Goal: Contribute content: Add original content to the website for others to see

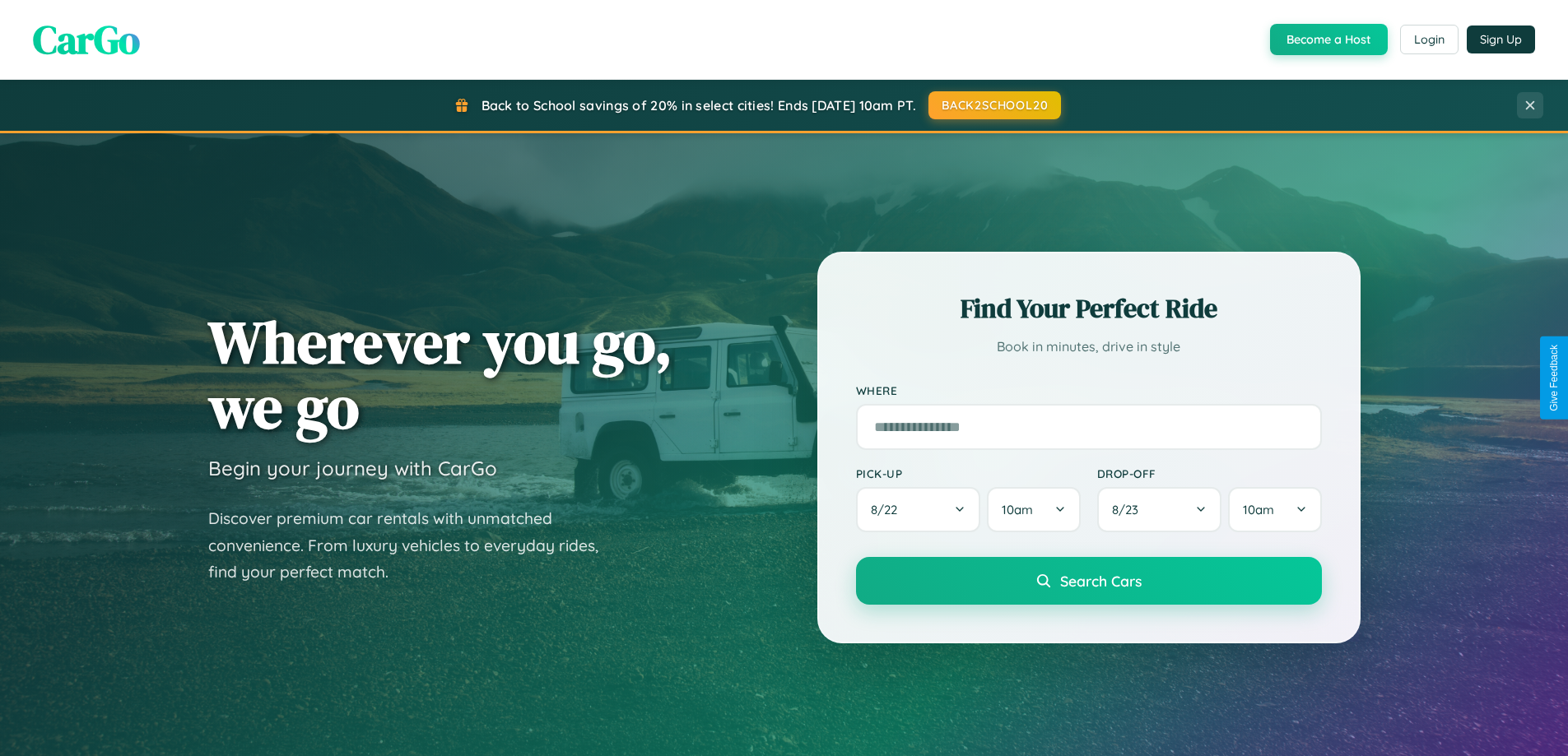
scroll to position [3167, 0]
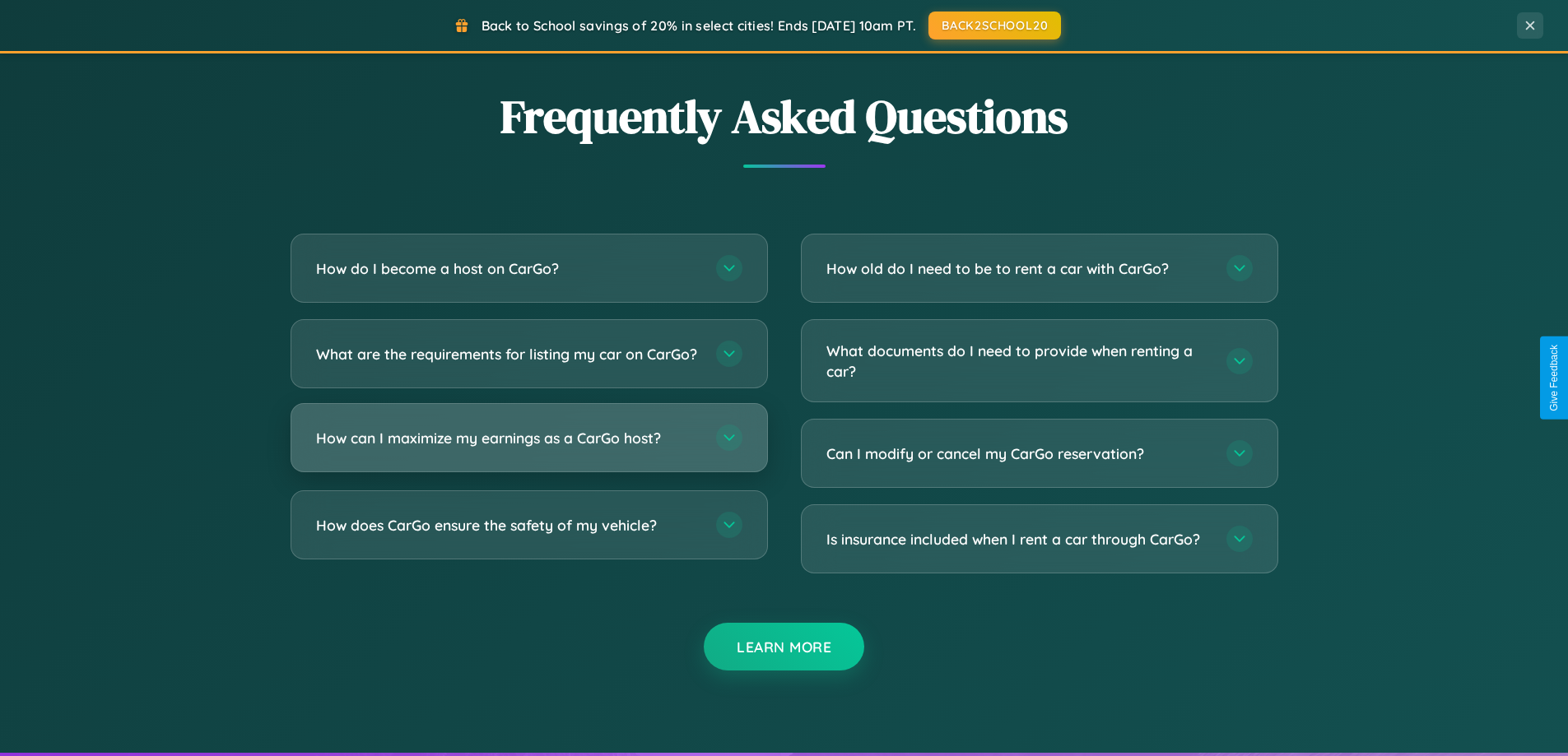
click at [528, 448] on h3 "How can I maximize my earnings as a CarGo host?" at bounding box center [508, 438] width 383 height 21
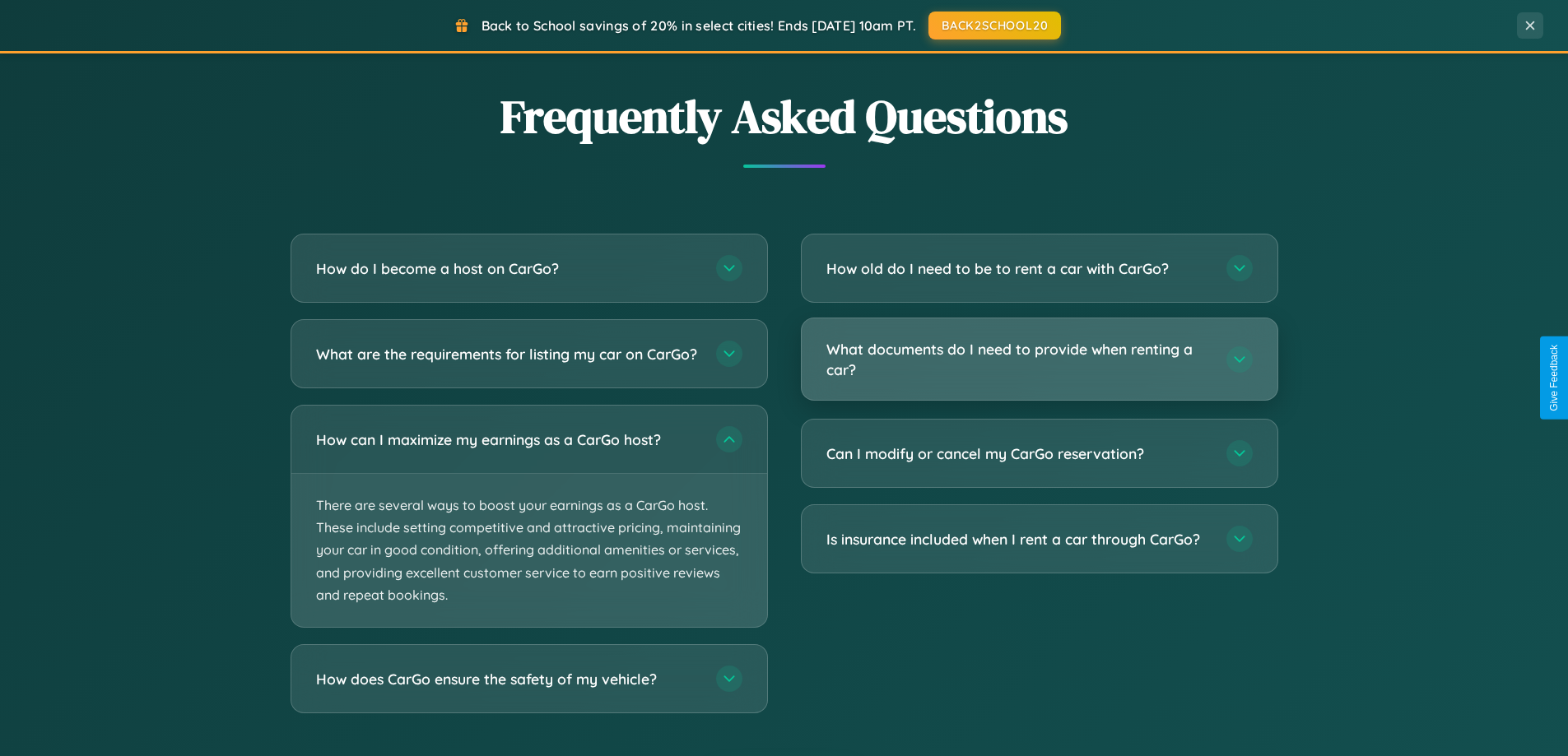
click at [1039, 359] on h3 "What documents do I need to provide when renting a car?" at bounding box center [1018, 359] width 383 height 40
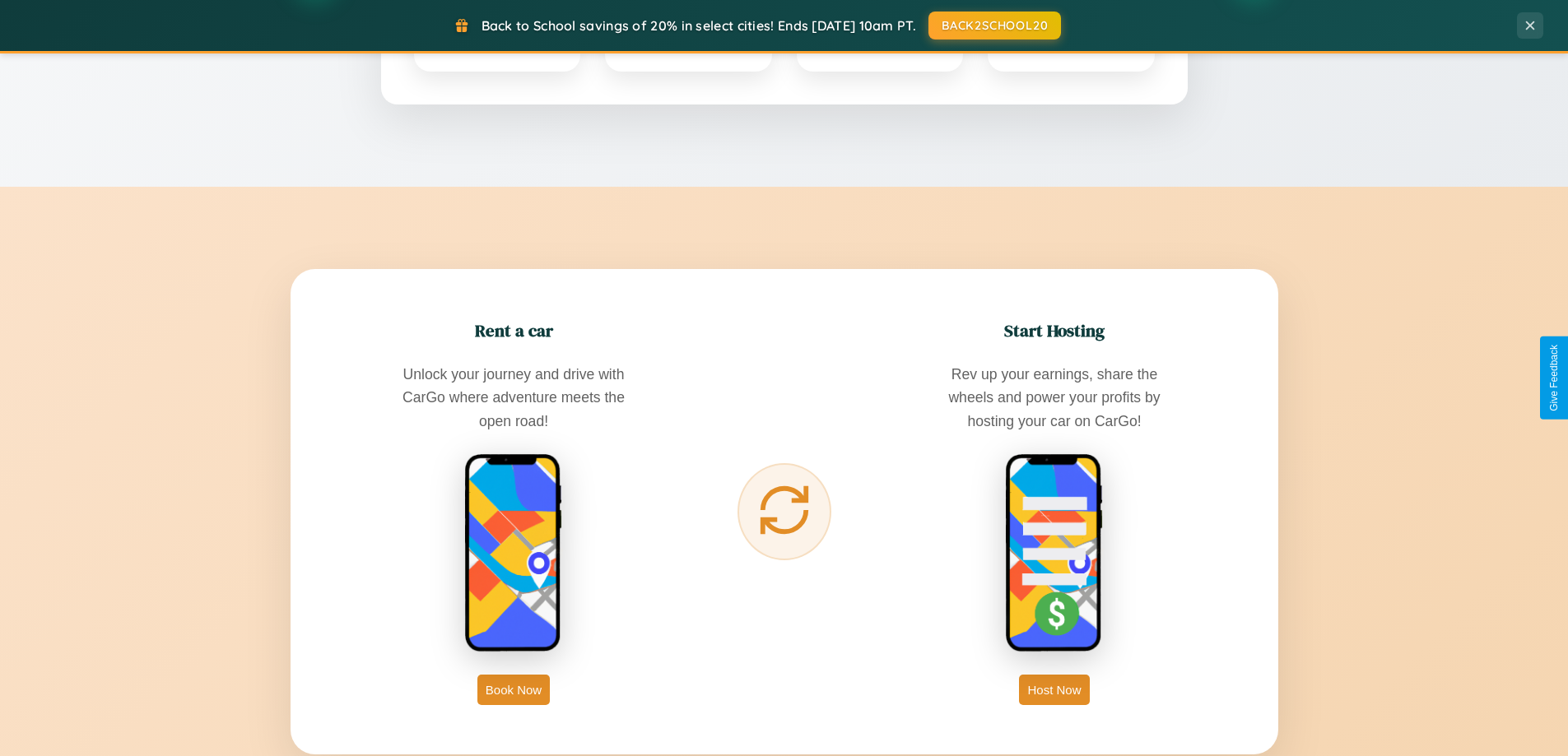
scroll to position [710, 0]
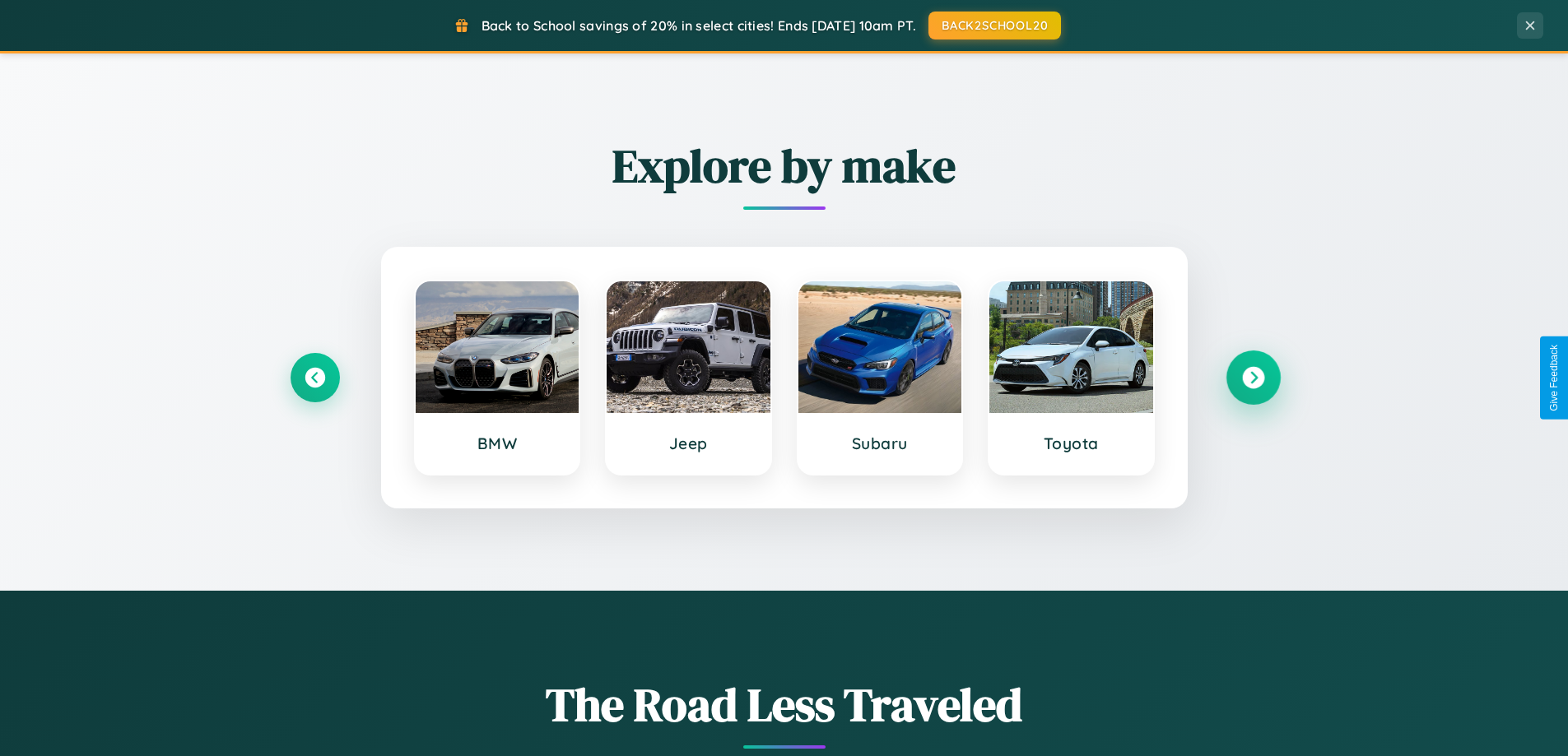
click at [1253, 378] on icon at bounding box center [1254, 378] width 22 height 22
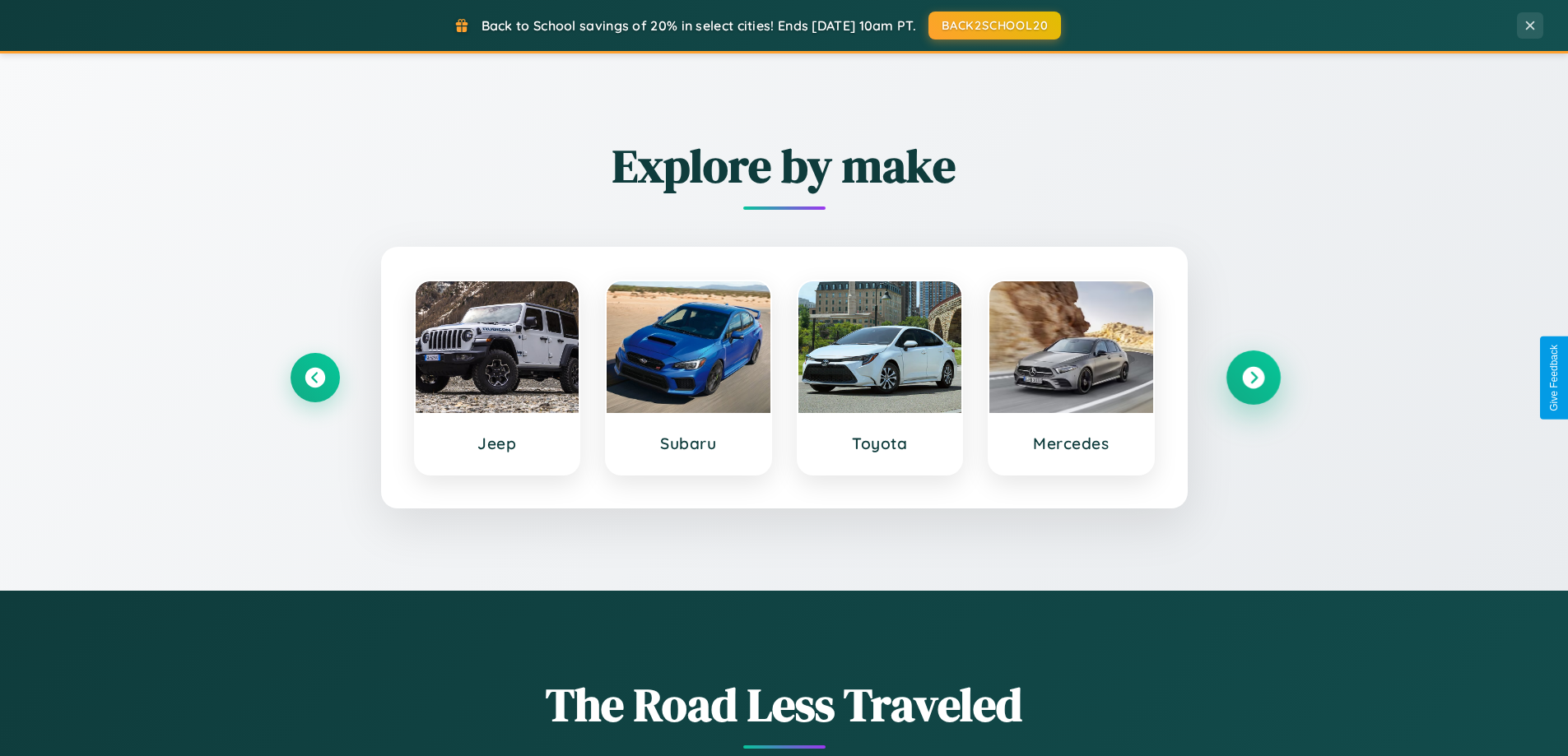
scroll to position [0, 0]
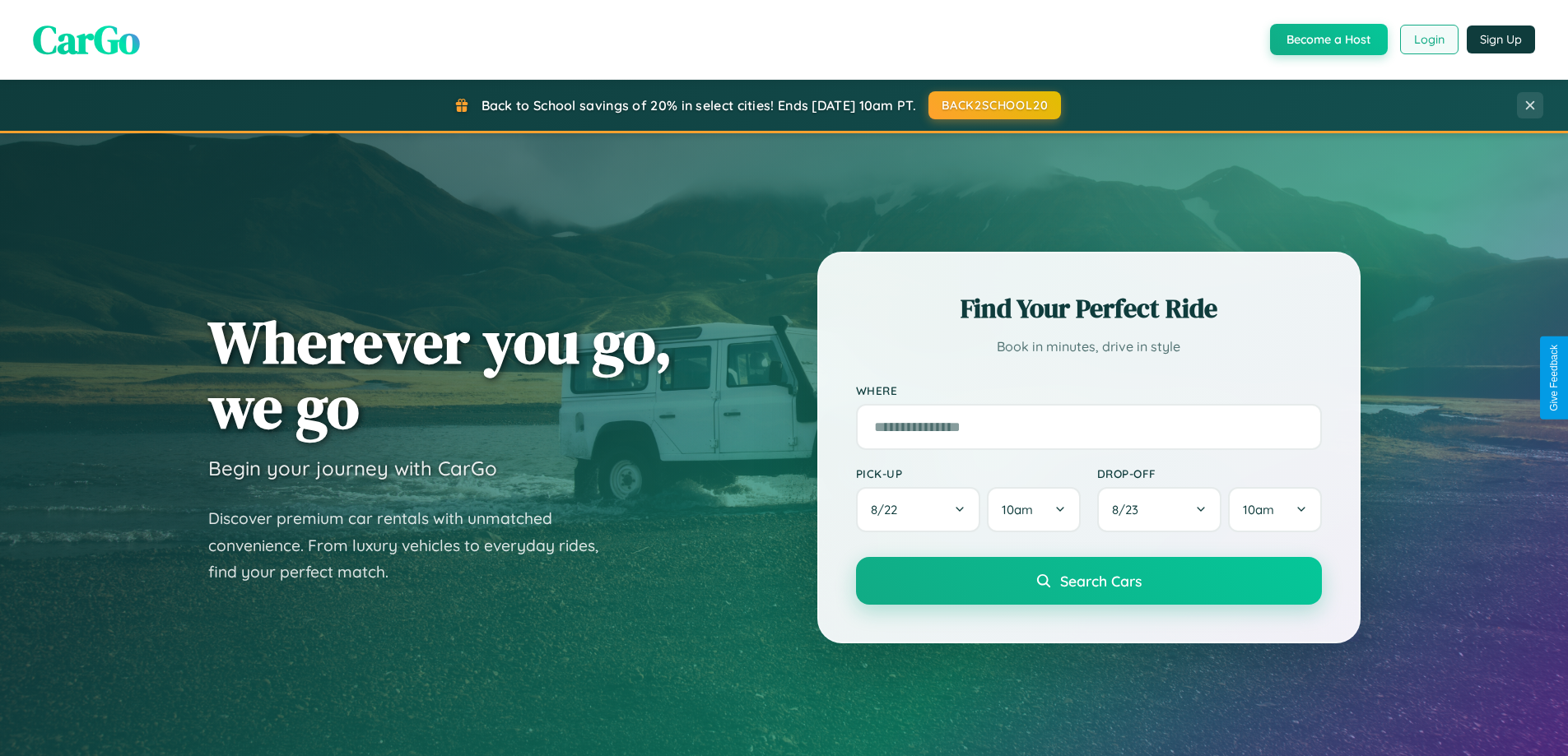
click at [1428, 40] on button "Login" at bounding box center [1430, 40] width 58 height 29
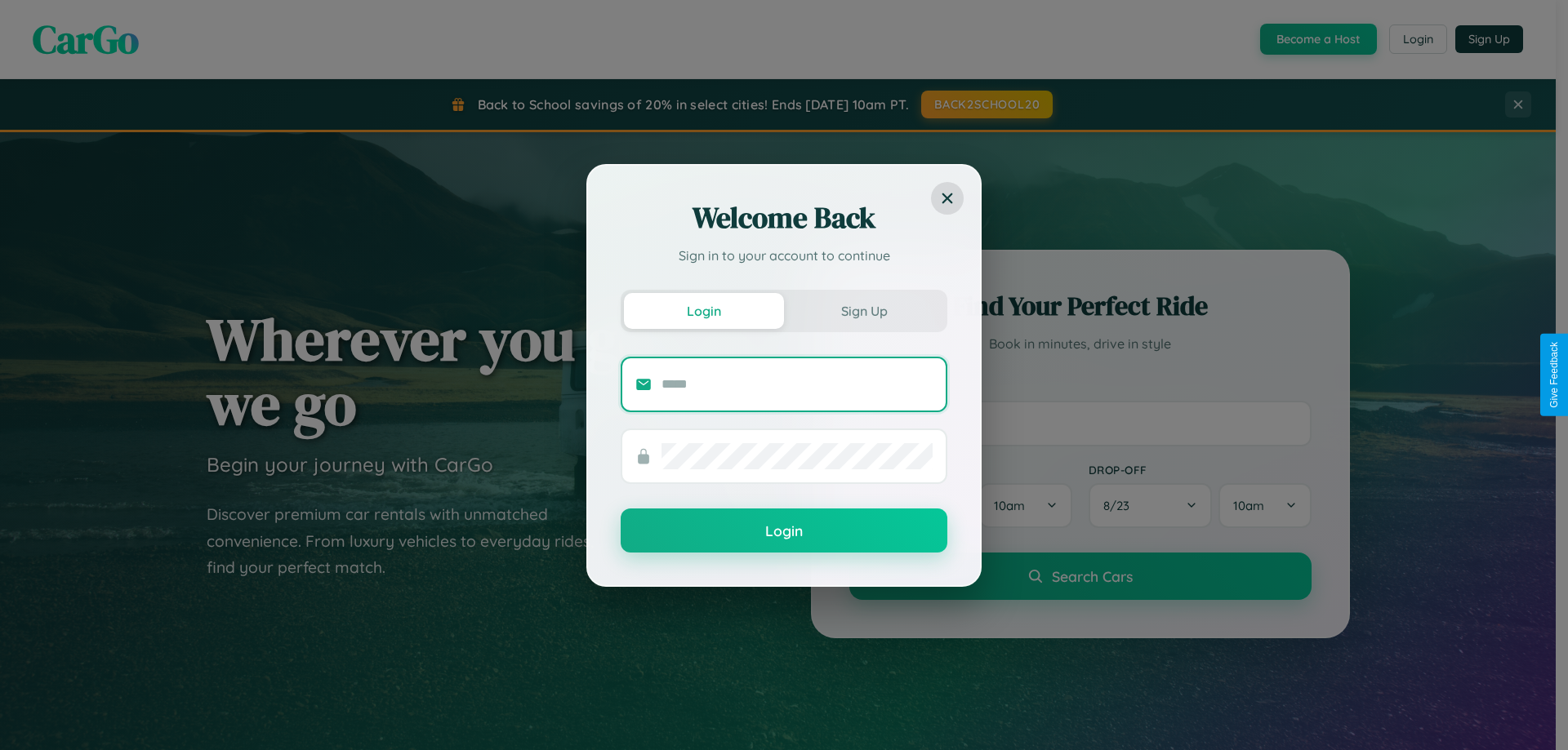
click at [797, 384] on input "text" at bounding box center [797, 384] width 271 height 26
type input "**********"
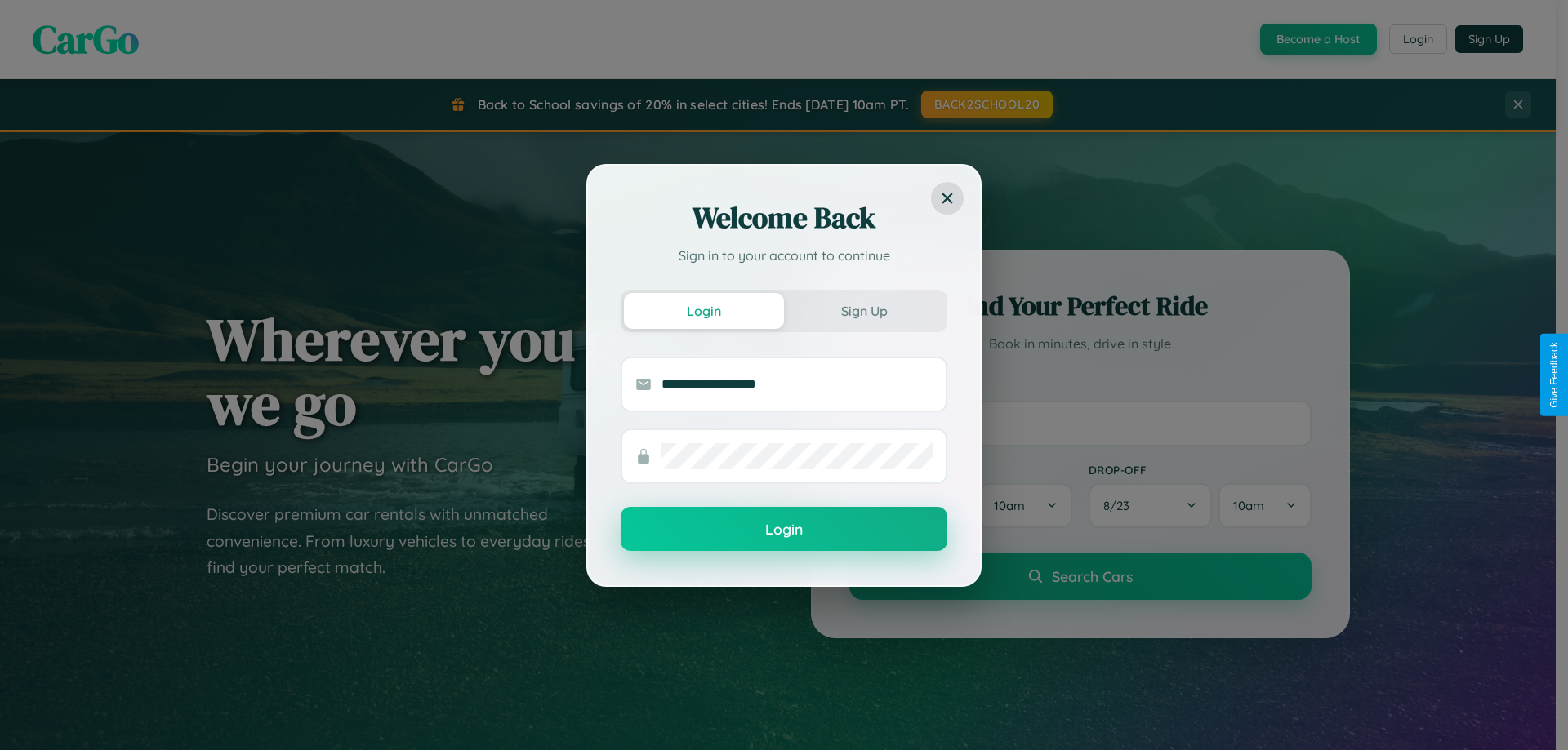
click at [784, 530] on button "Login" at bounding box center [784, 529] width 327 height 44
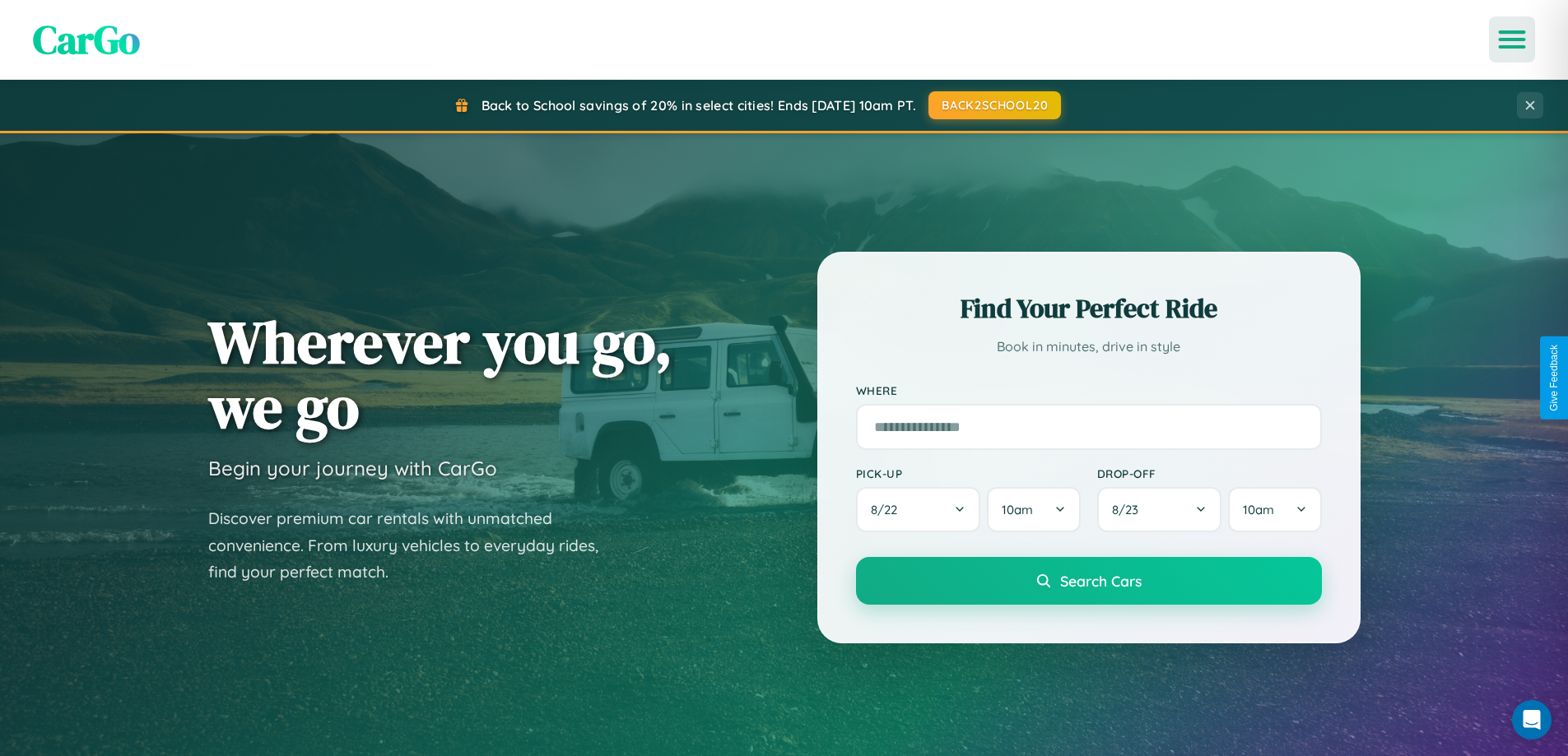
click at [1512, 40] on icon "Open menu" at bounding box center [1513, 39] width 24 height 15
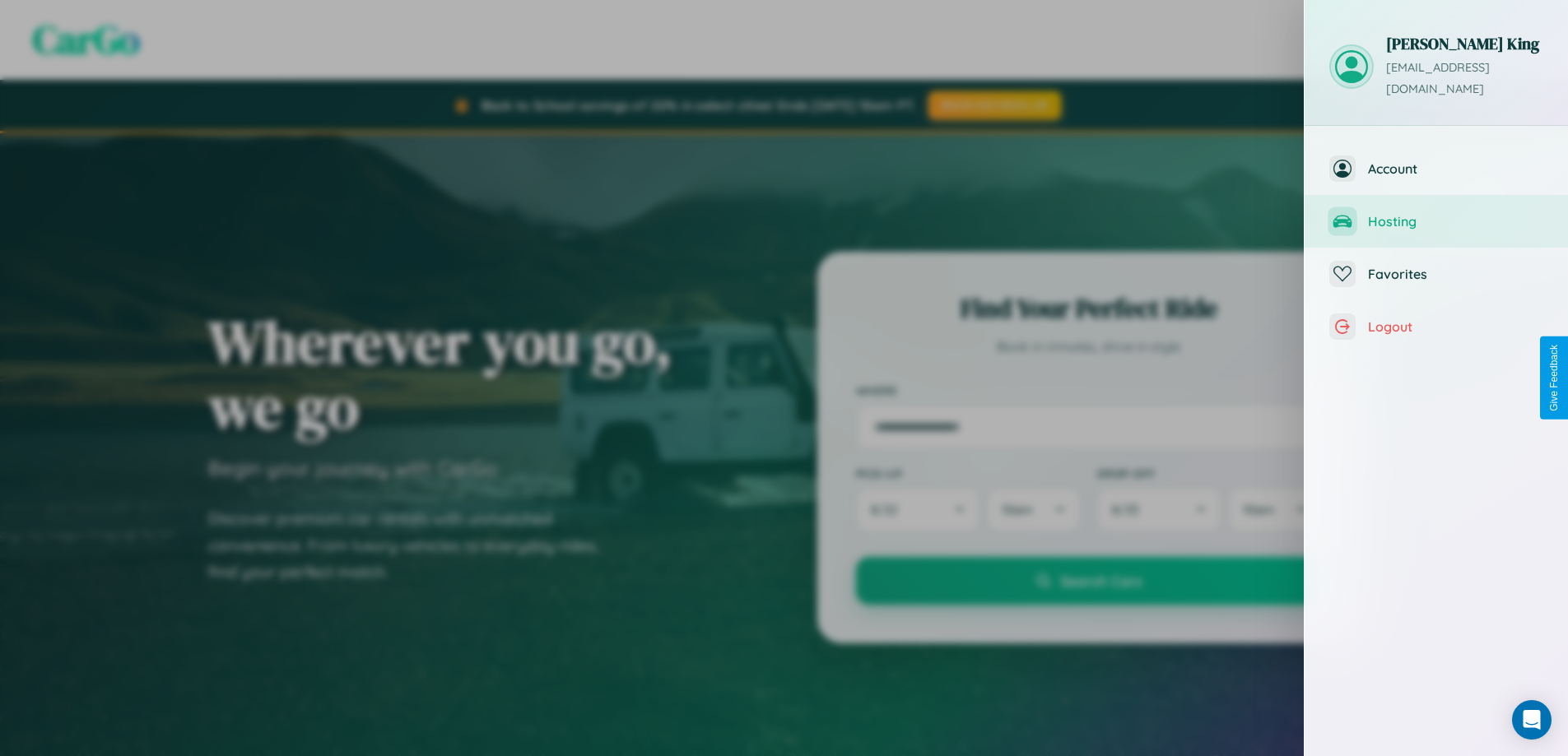
click at [1437, 213] on span "Hosting" at bounding box center [1455, 221] width 175 height 16
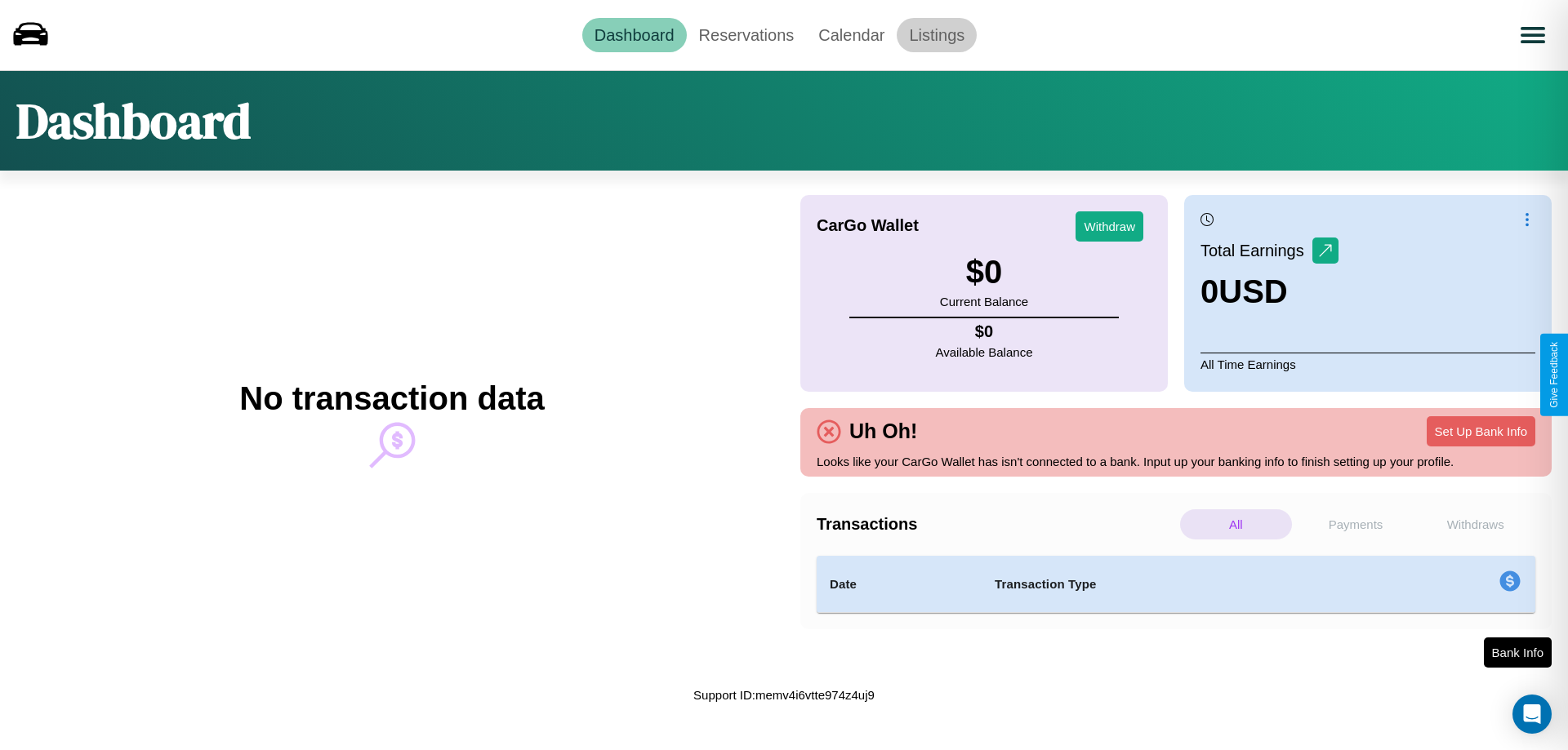
click at [937, 34] on link "Listings" at bounding box center [937, 35] width 80 height 34
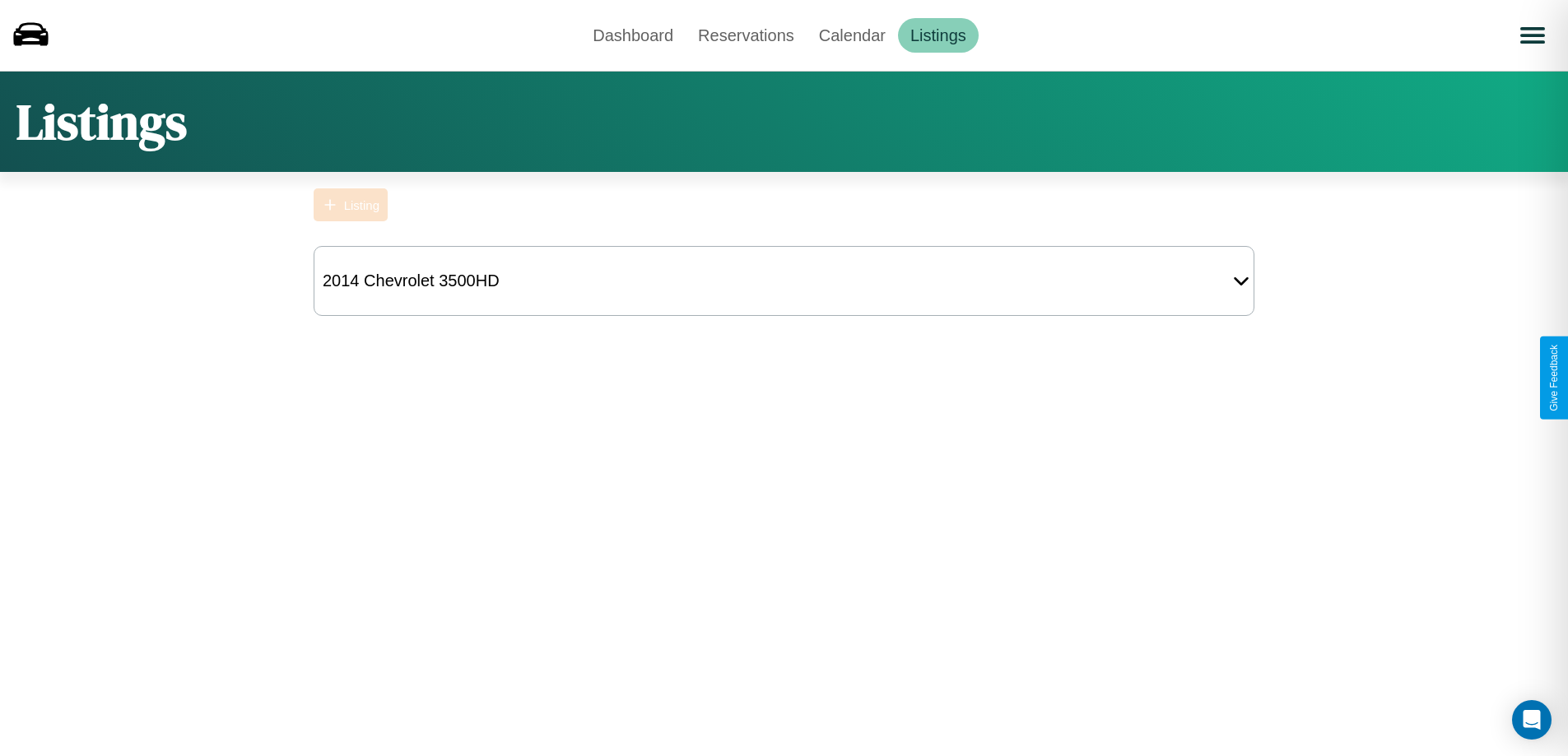
click at [351, 205] on div "Listing" at bounding box center [361, 205] width 35 height 14
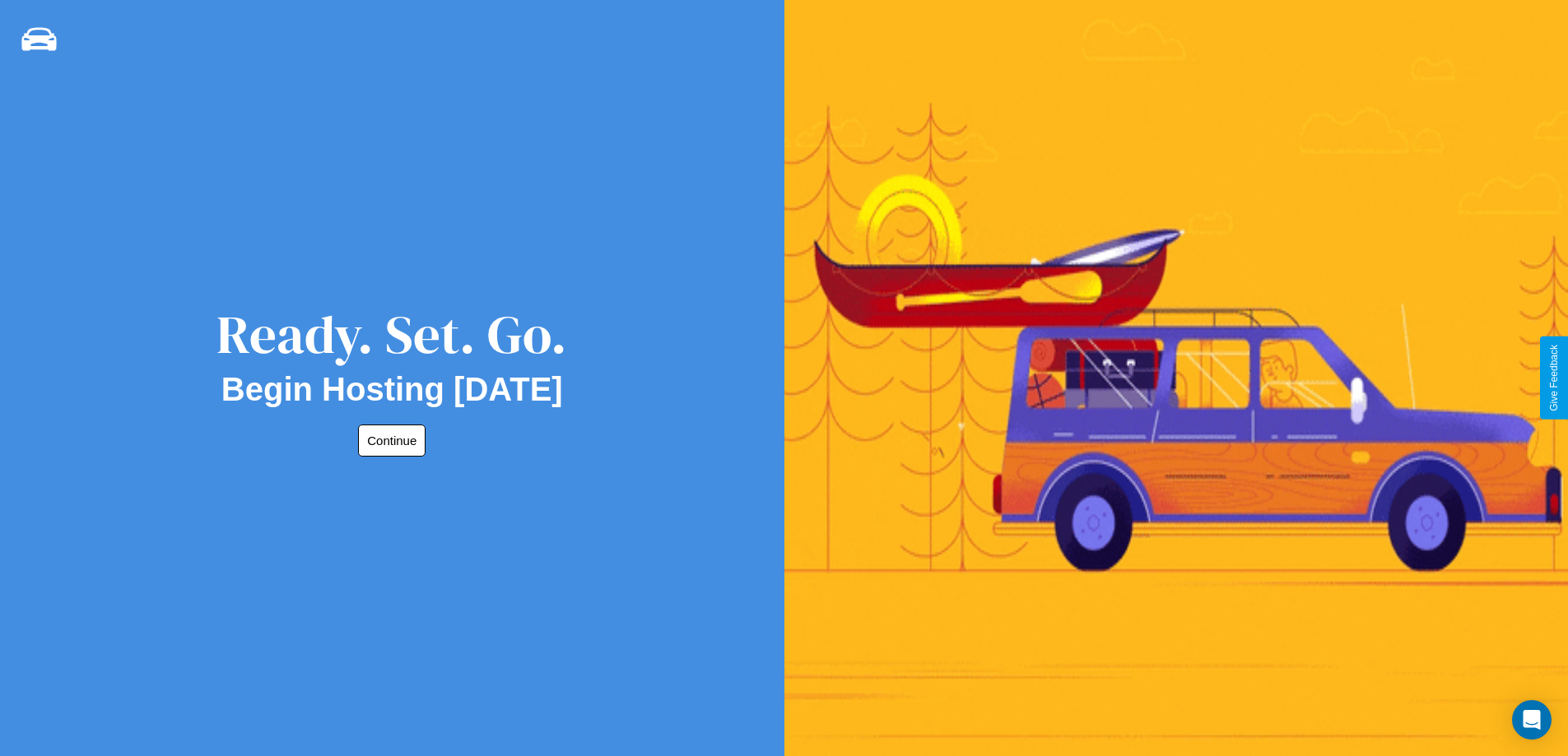
click at [388, 441] on button "Continue" at bounding box center [392, 440] width 68 height 32
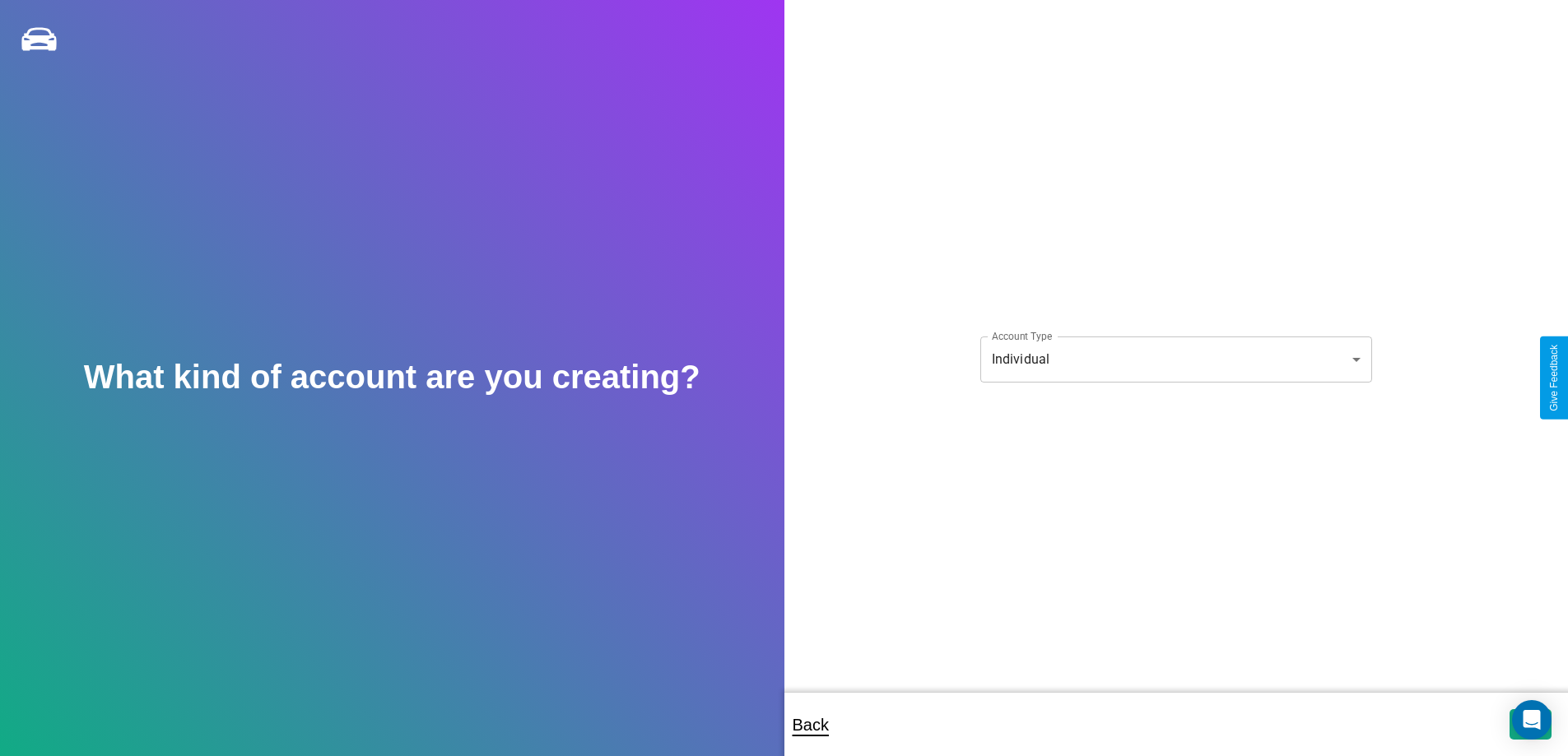
click at [1175, 359] on body "**********" at bounding box center [784, 389] width 1568 height 778
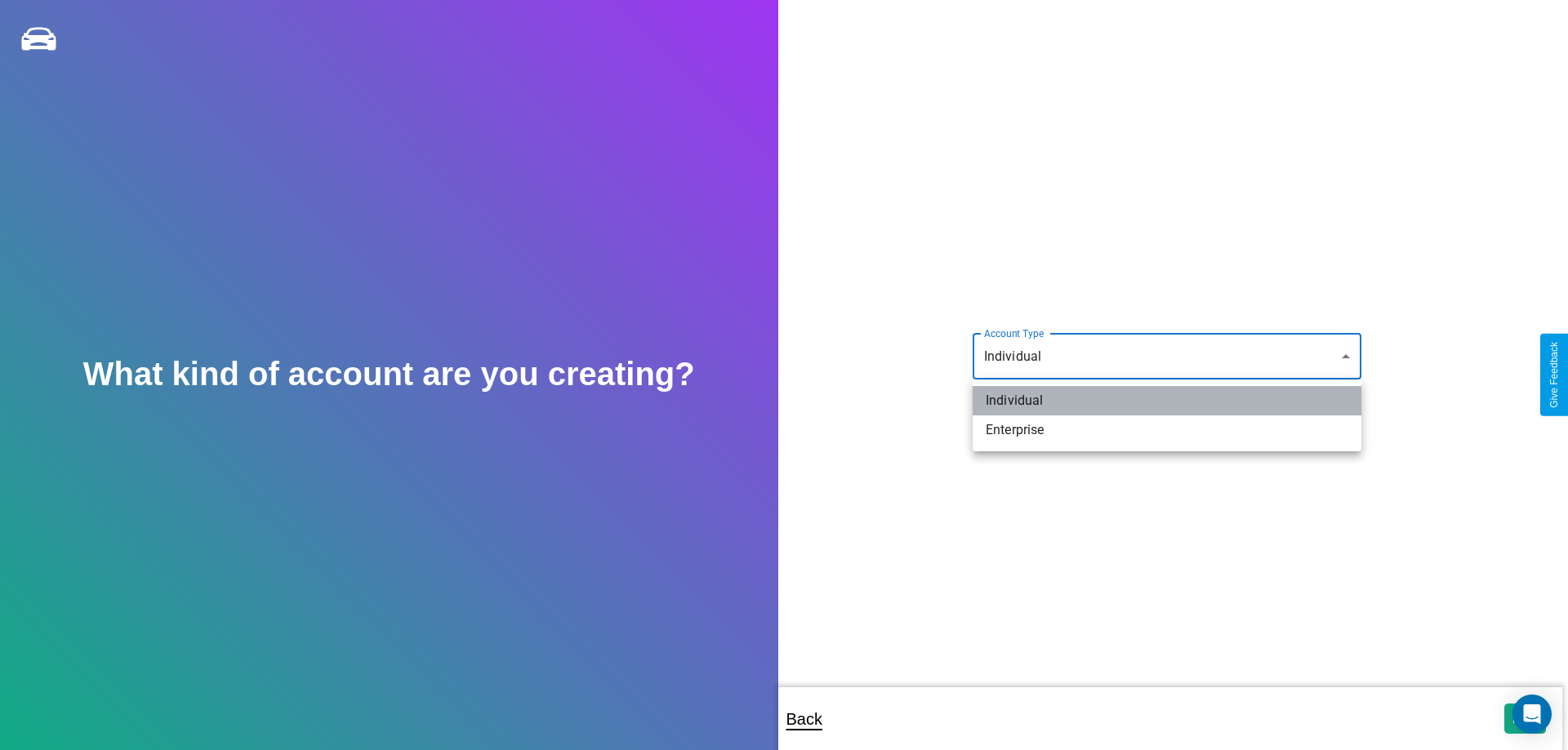
click at [1167, 401] on li "Individual" at bounding box center [1167, 401] width 389 height 29
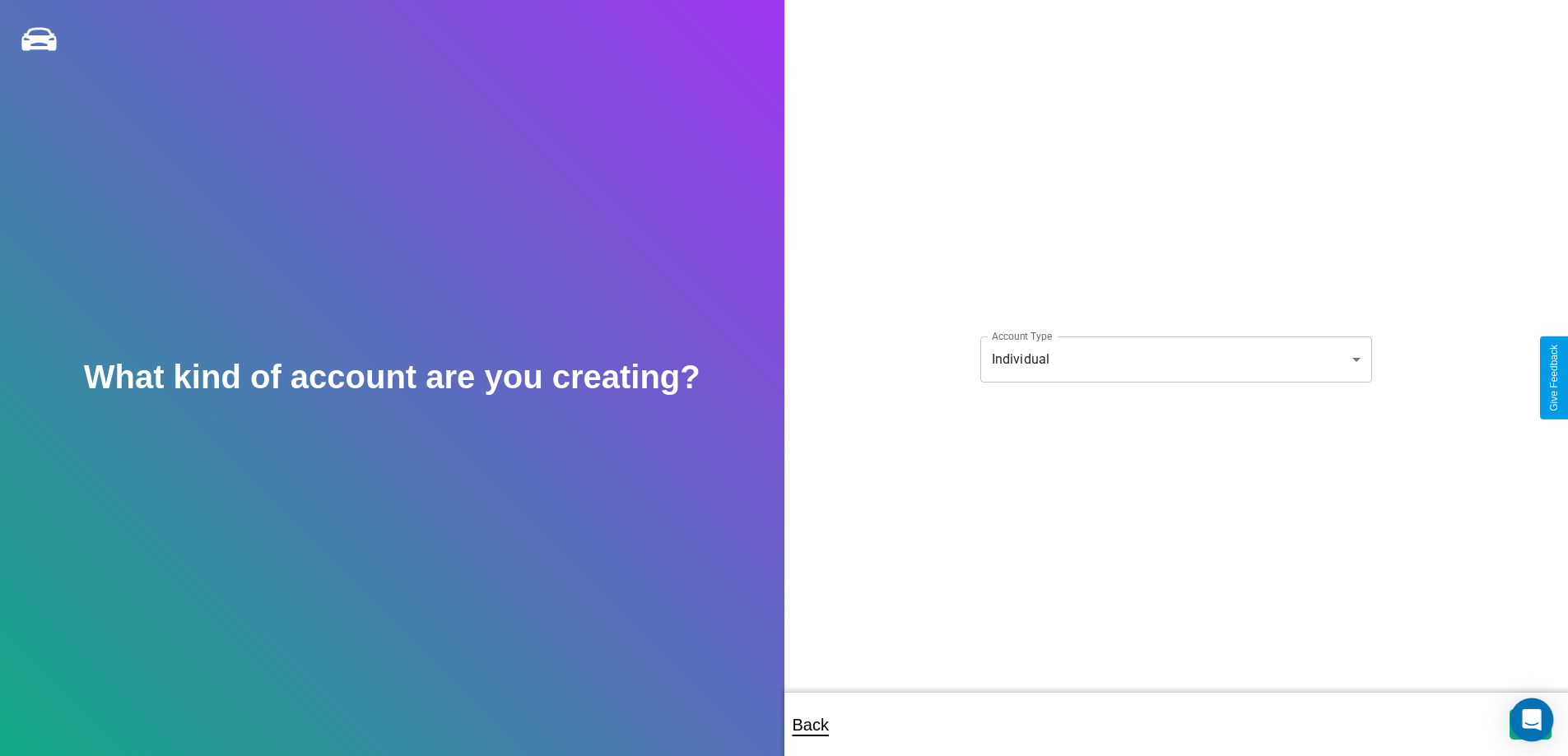
click at [1530, 724] on icon "Open Intercom Messenger" at bounding box center [1531, 720] width 19 height 21
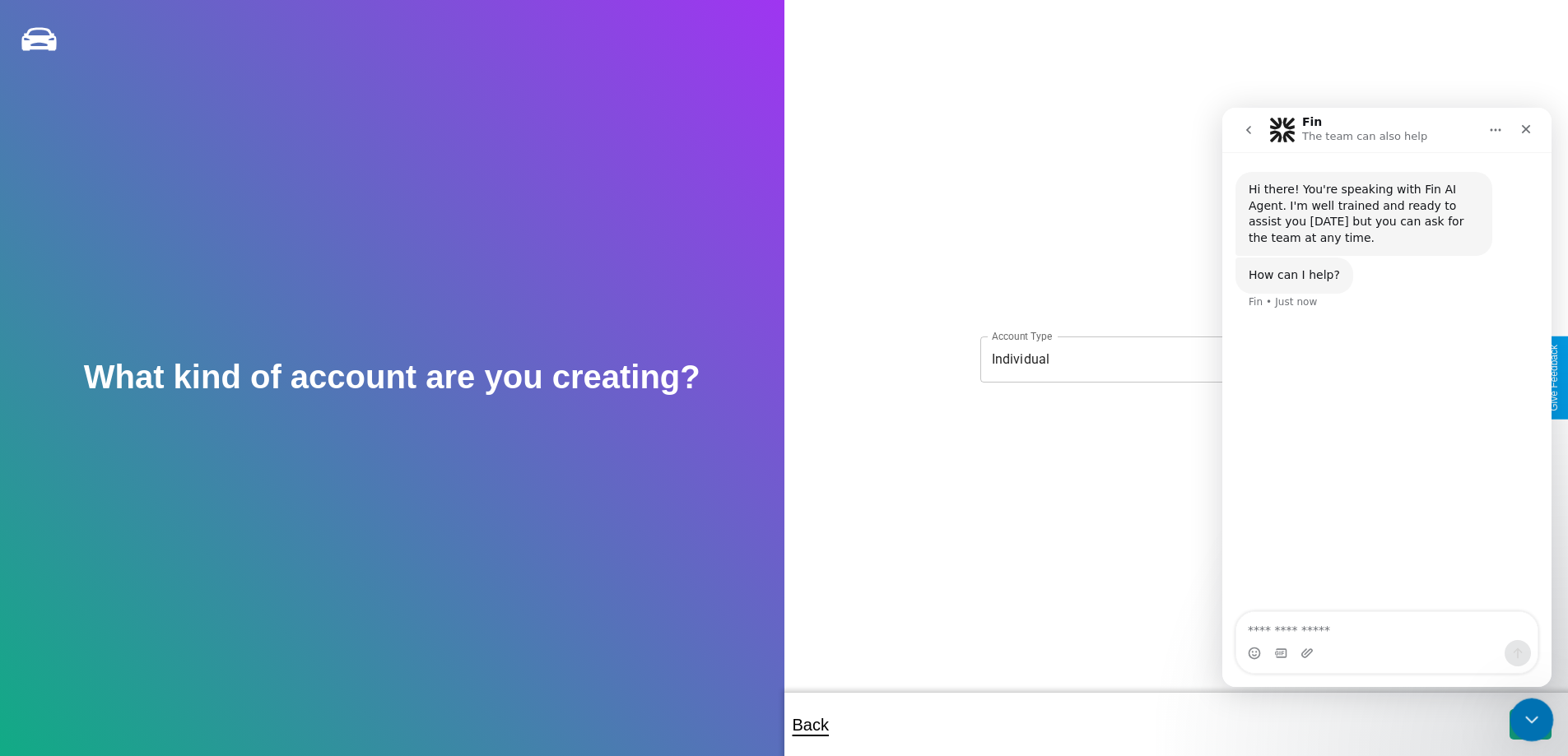
click at [1528, 721] on icon "Close Intercom Messenger" at bounding box center [1529, 717] width 20 height 20
